Goal: Find specific page/section: Find specific page/section

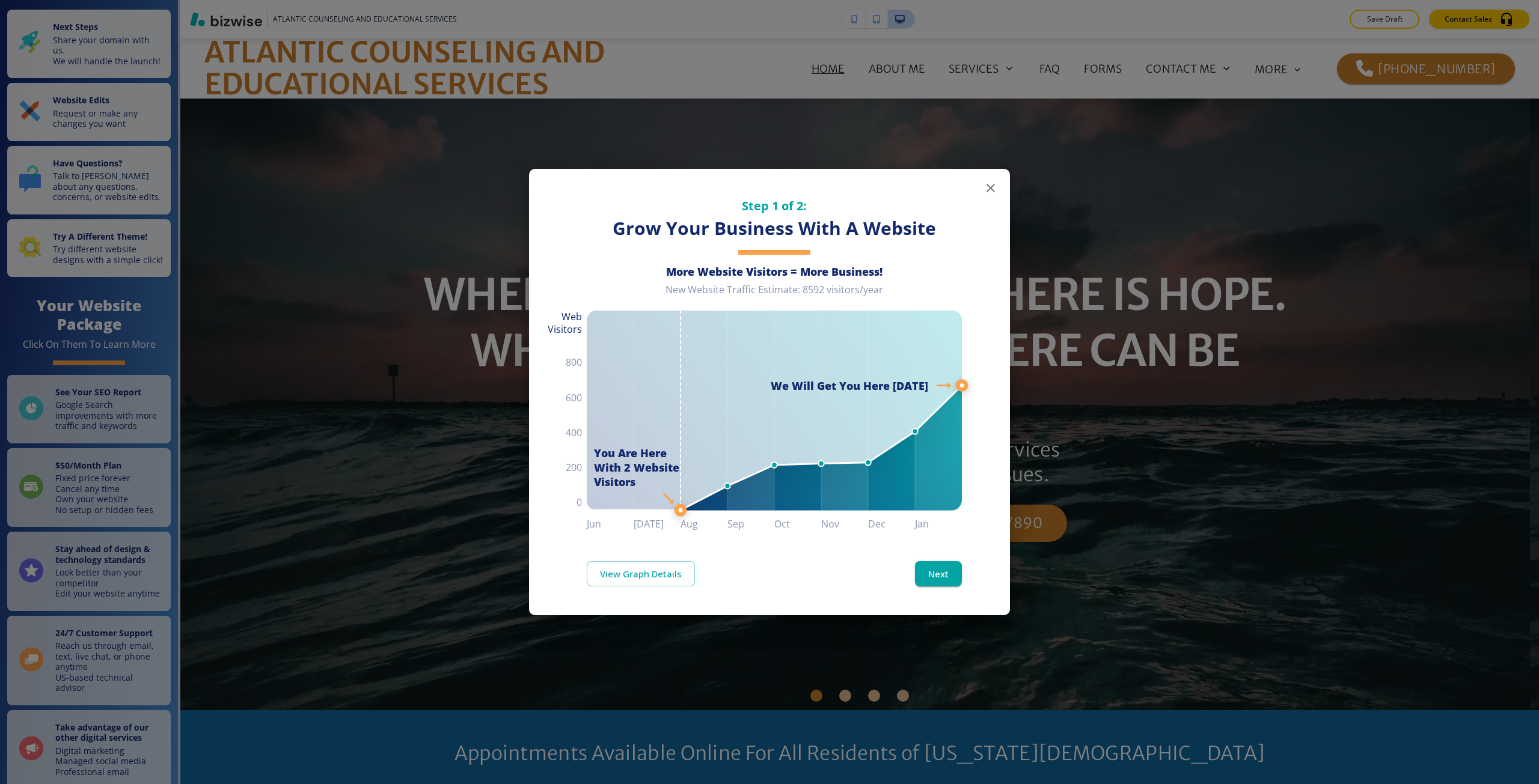
click at [1538, 595] on div "Step 1 of 2: Grow Your Business With A Website More Website Visitors = More Bus…" at bounding box center [770, 392] width 1539 height 784
